Goal: Information Seeking & Learning: Learn about a topic

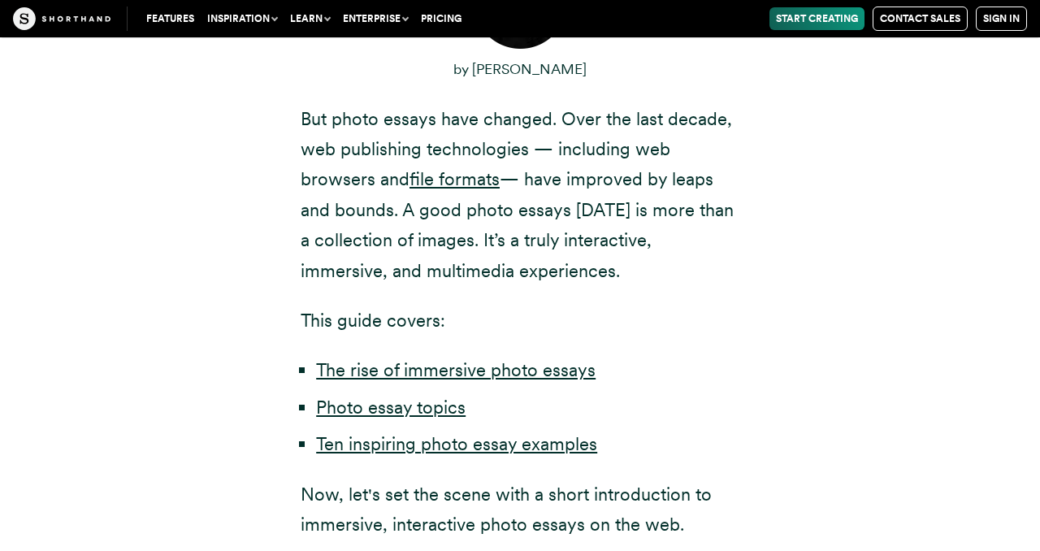
scroll to position [937, 0]
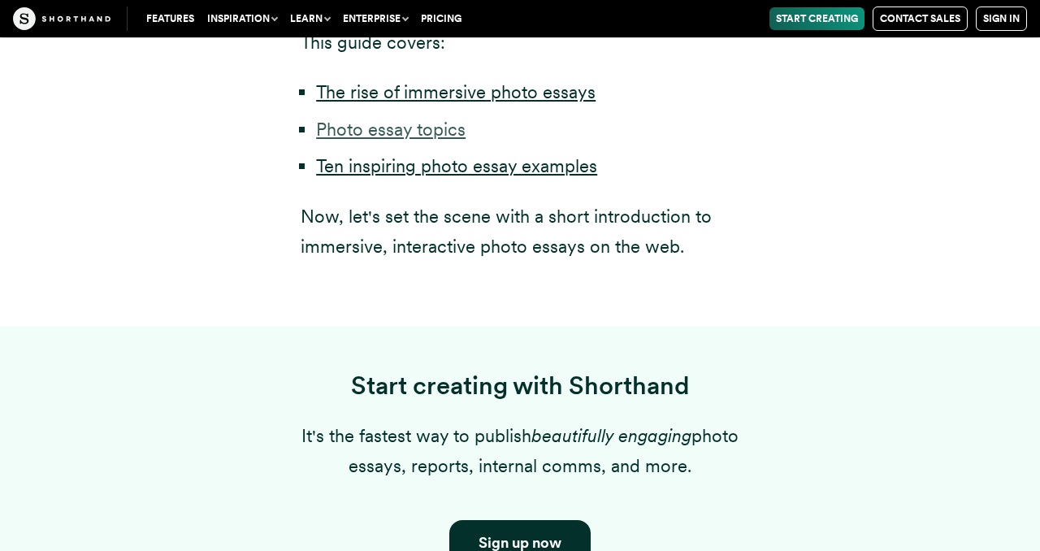
click at [416, 119] on link "Photo essay topics" at bounding box center [390, 129] width 149 height 21
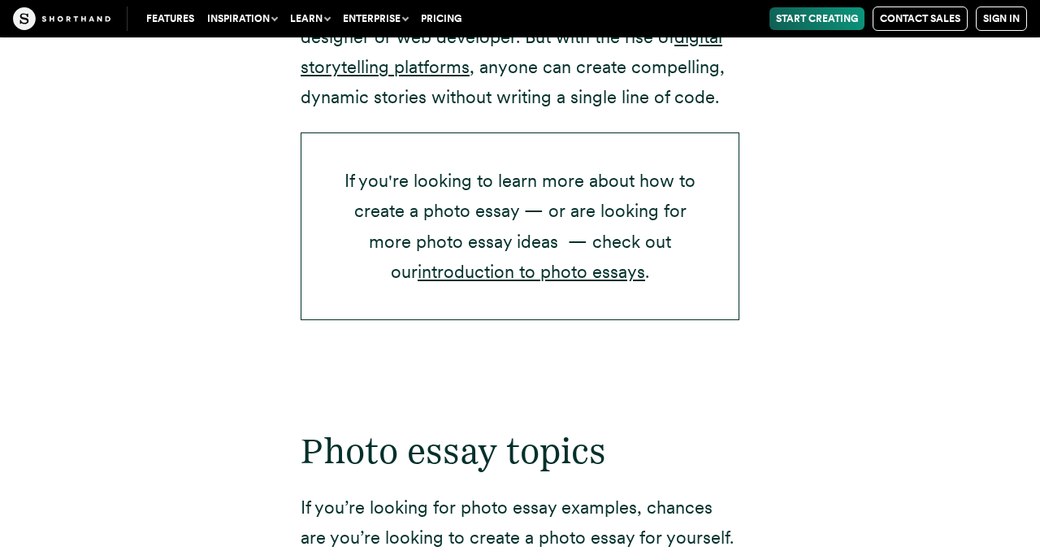
scroll to position [3092, 0]
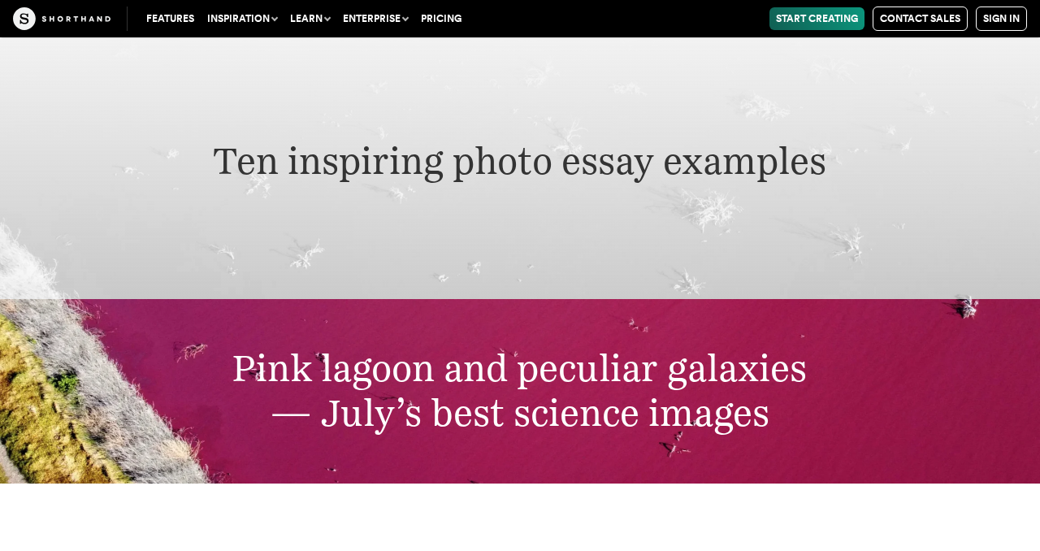
scroll to position [5055, 0]
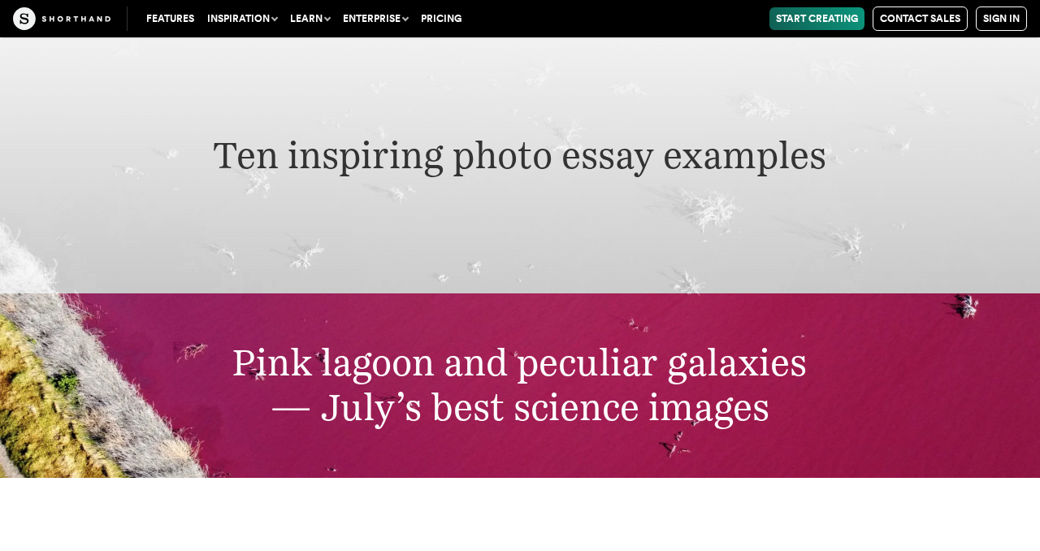
click at [413, 308] on div "Pink lagoon and peculiar galaxies — July’s best science images" at bounding box center [520, 385] width 1040 height 184
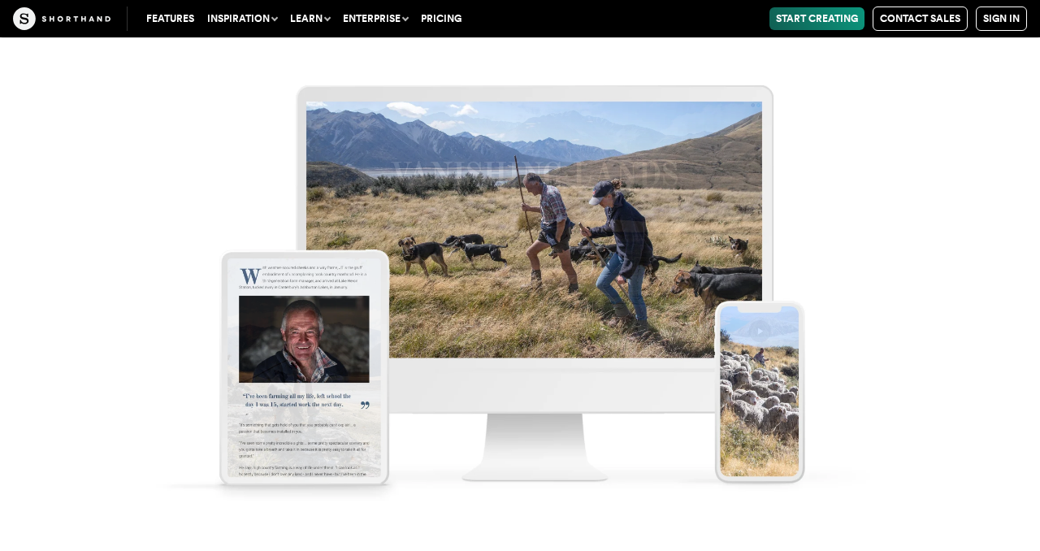
scroll to position [8687, 0]
click at [462, 253] on img at bounding box center [520, 275] width 1040 height 551
click at [405, 253] on img at bounding box center [520, 275] width 1040 height 551
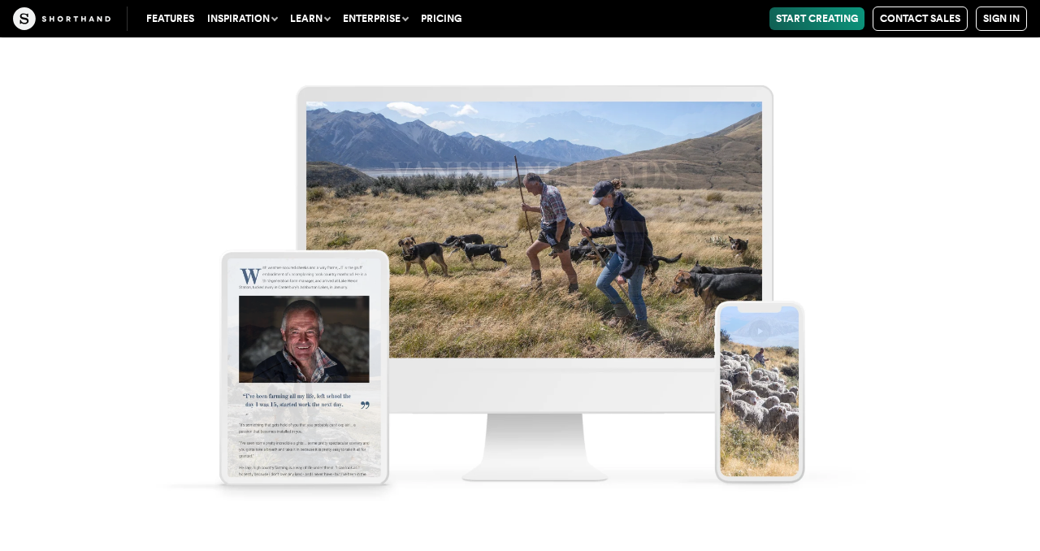
click at [405, 253] on img at bounding box center [520, 275] width 1040 height 551
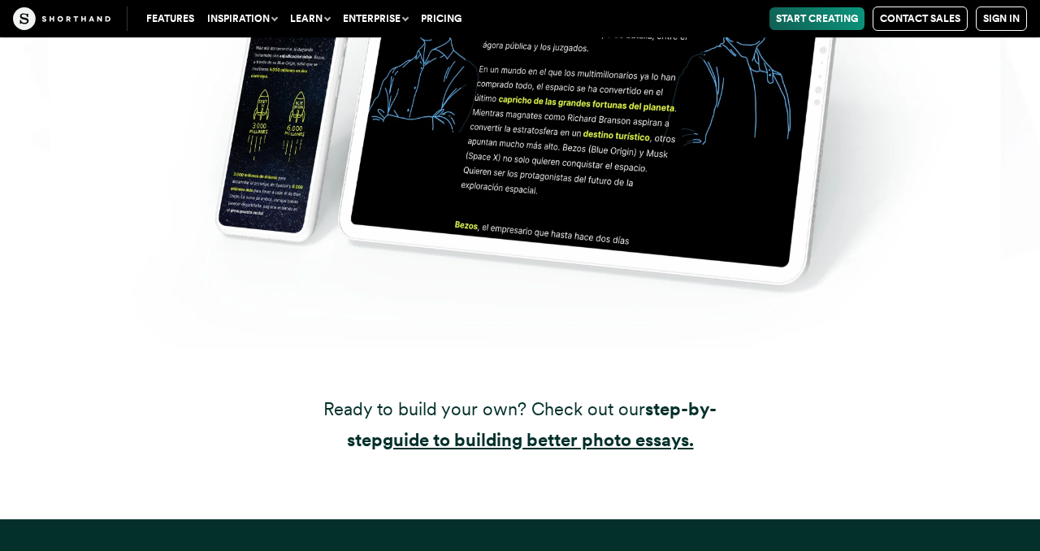
scroll to position [28563, 0]
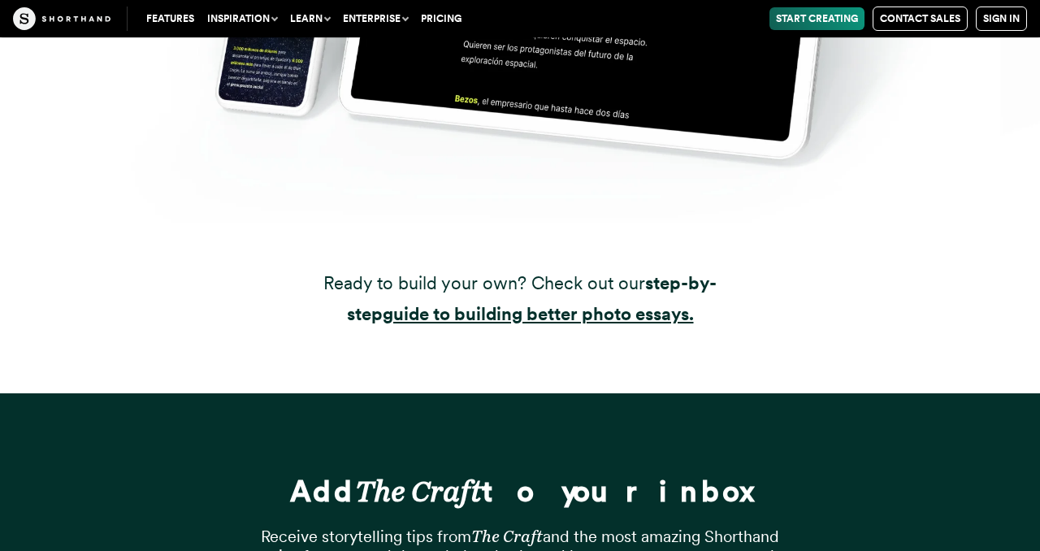
click at [426, 393] on div "Add The Craft to your inbox Receive storytelling tips from The Craft and the mo…" at bounding box center [520, 552] width 650 height 318
